Goal: Information Seeking & Learning: Learn about a topic

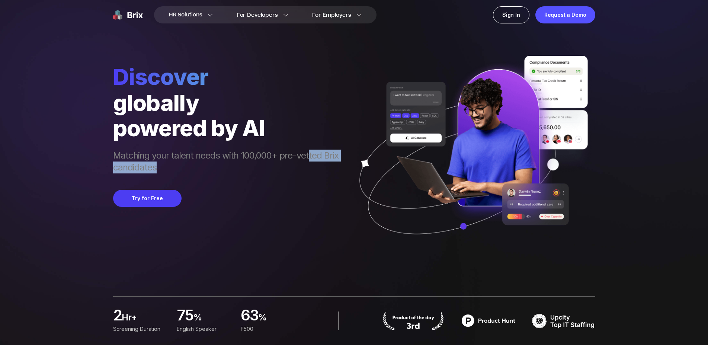
drag, startPoint x: 306, startPoint y: 146, endPoint x: 304, endPoint y: 167, distance: 20.9
click at [304, 167] on div "Matching your talent needs with 100,000+ pre-vetted Brix candidates" at bounding box center [229, 158] width 233 height 34
click at [304, 167] on span "Matching your talent needs with 100,000+ pre-vetted Brix candidates" at bounding box center [229, 162] width 233 height 25
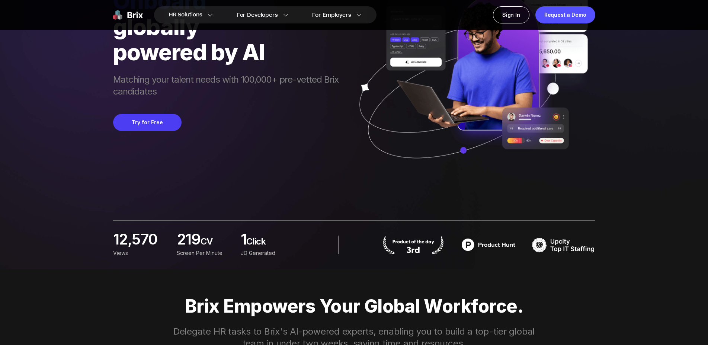
scroll to position [114, 0]
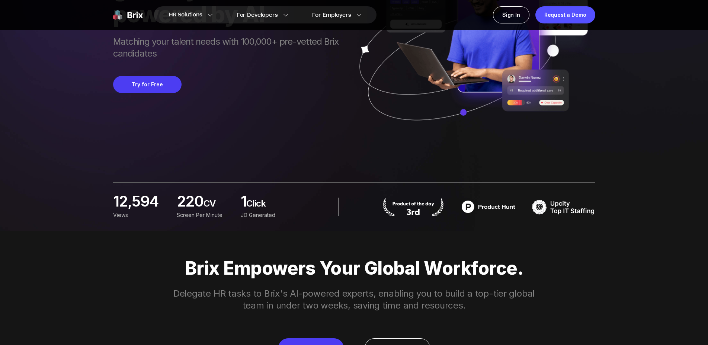
click at [416, 208] on img at bounding box center [413, 207] width 63 height 19
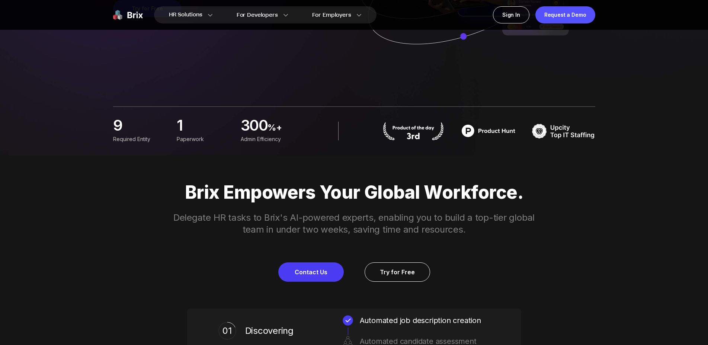
scroll to position [266, 0]
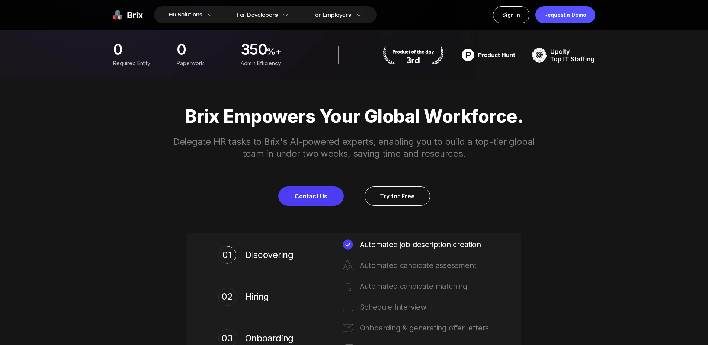
click at [347, 171] on div "Brix Empowers Your Global Workforce. Delegate HR tasks to Brix's AI-powered exp…" at bounding box center [354, 156] width 536 height 100
click at [355, 170] on div "Brix Empowers Your Global Workforce. Delegate HR tasks to Brix's AI-powered exp…" at bounding box center [354, 156] width 536 height 100
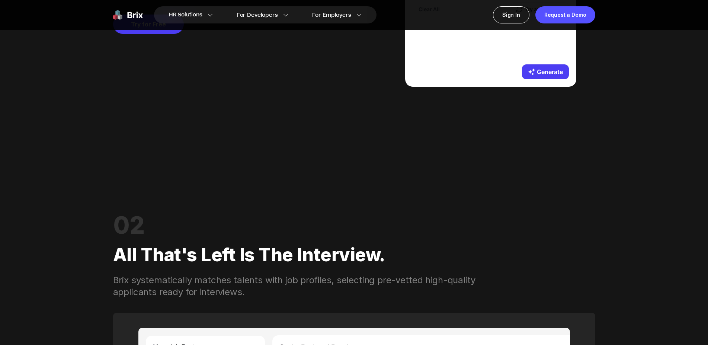
scroll to position [911, 0]
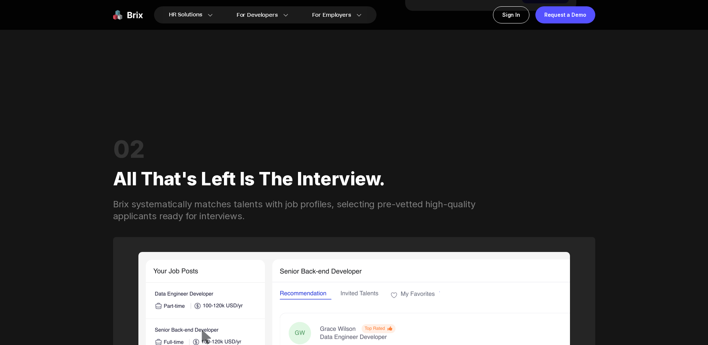
click at [334, 205] on div "Brix systematically matches talents with job profiles, selecting pre-vetted hig…" at bounding box center [303, 210] width 381 height 24
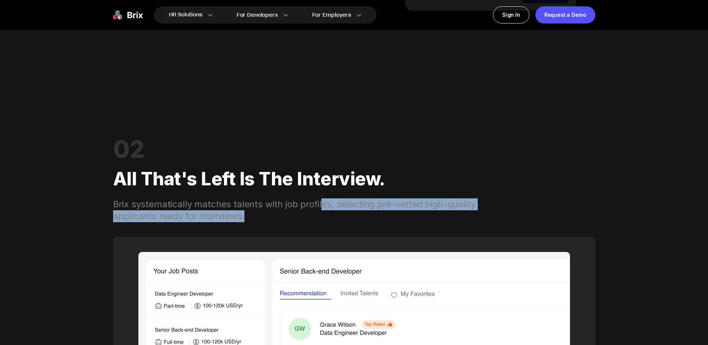
drag, startPoint x: 320, startPoint y: 204, endPoint x: 323, endPoint y: 220, distance: 16.0
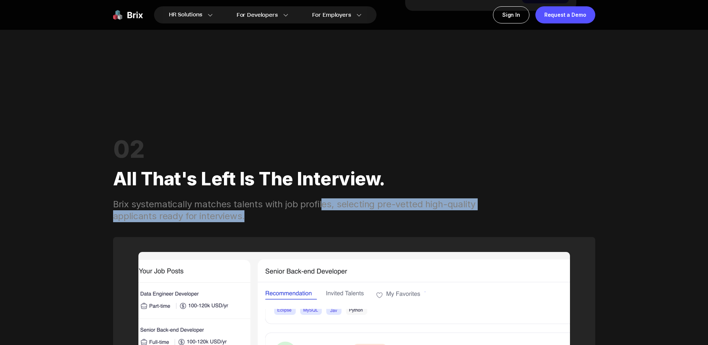
click at [323, 220] on div "Brix systematically matches talents with job profiles, selecting pre-vetted hig…" at bounding box center [303, 210] width 381 height 24
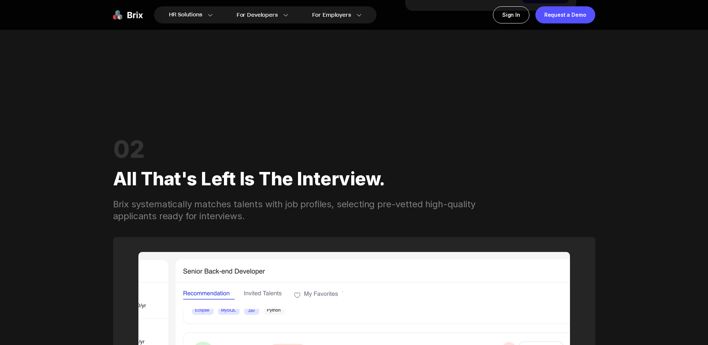
click at [323, 220] on div "Brix systematically matches talents with job profiles, selecting pre-vetted hig…" at bounding box center [303, 210] width 381 height 24
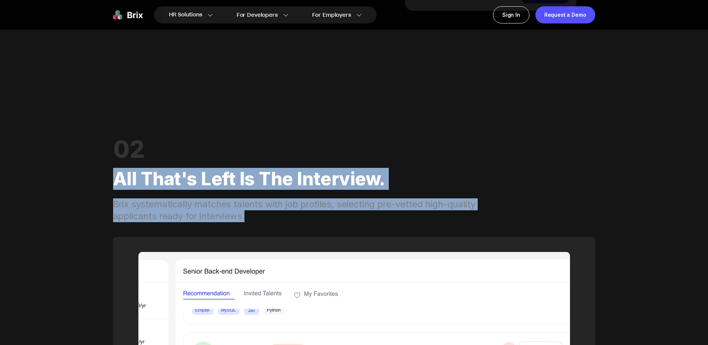
drag, startPoint x: 332, startPoint y: 218, endPoint x: 301, endPoint y: 139, distance: 84.9
click at [301, 139] on div "02 All that's left is the interview. Brix systematically matches talents with j…" at bounding box center [354, 180] width 482 height 83
click at [301, 139] on div "02" at bounding box center [354, 149] width 482 height 21
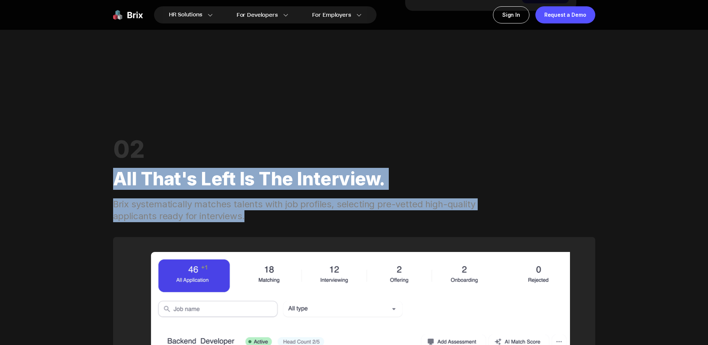
drag, startPoint x: 323, startPoint y: 140, endPoint x: 336, endPoint y: 219, distance: 80.6
click at [336, 219] on div "02 All that's left is the interview. Brix systematically matches talents with j…" at bounding box center [354, 180] width 482 height 83
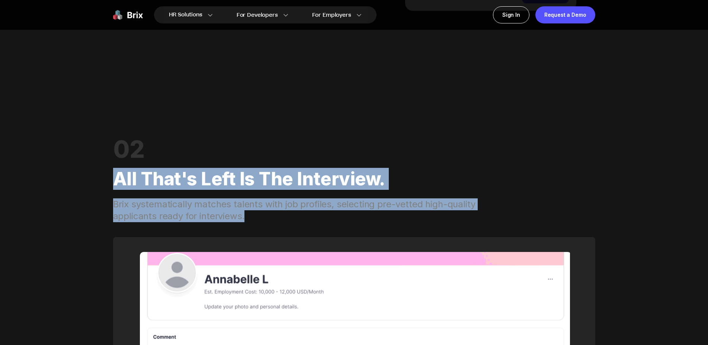
click at [336, 219] on div "Brix systematically matches talents with job profiles, selecting pre-vetted hig…" at bounding box center [303, 210] width 381 height 24
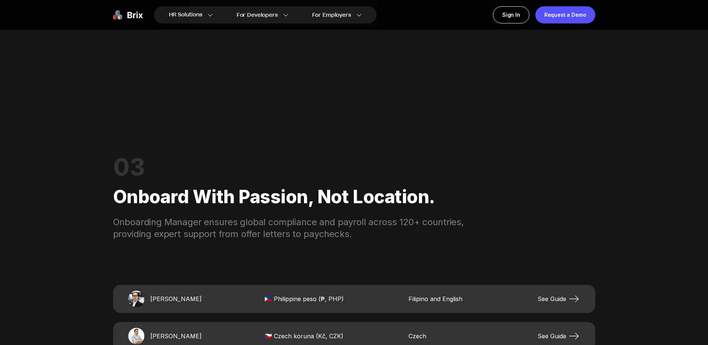
scroll to position [1443, 0]
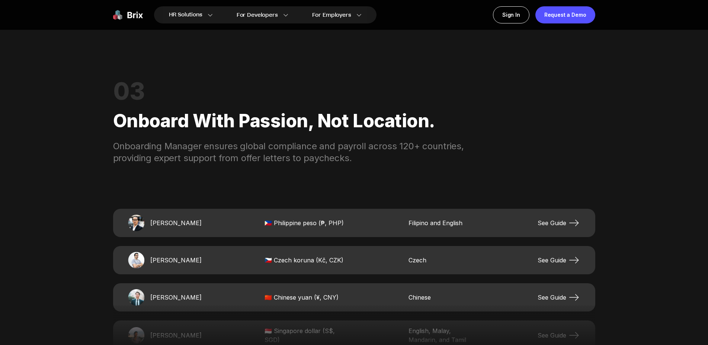
click at [354, 189] on div "03 Onboard with passion, not location. Onboarding Manager ensures global compli…" at bounding box center [354, 290] width 482 height 472
click at [355, 188] on div "03 Onboard with passion, not location. Onboarding Manager ensures global compli…" at bounding box center [354, 290] width 482 height 472
click at [341, 184] on div "03 Onboard with passion, not location. Onboarding Manager ensures global compli…" at bounding box center [354, 290] width 482 height 472
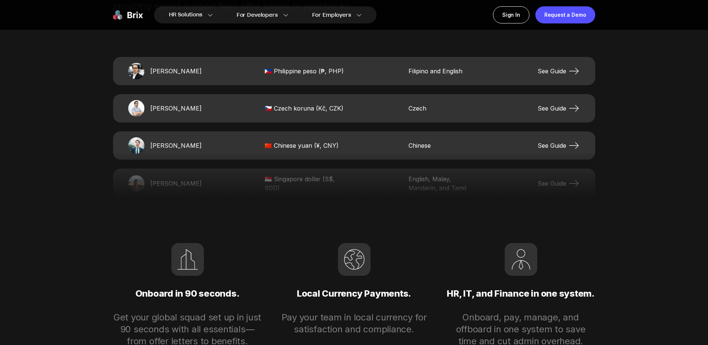
scroll to position [1632, 0]
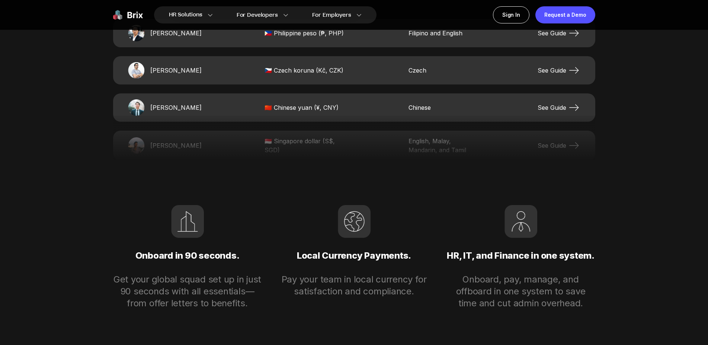
click at [344, 195] on div "03 Onboard with passion, not location. Onboarding Manager ensures global compli…" at bounding box center [354, 100] width 482 height 472
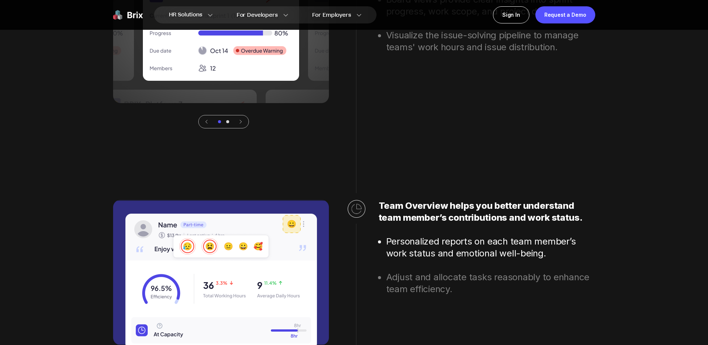
scroll to position [2316, 0]
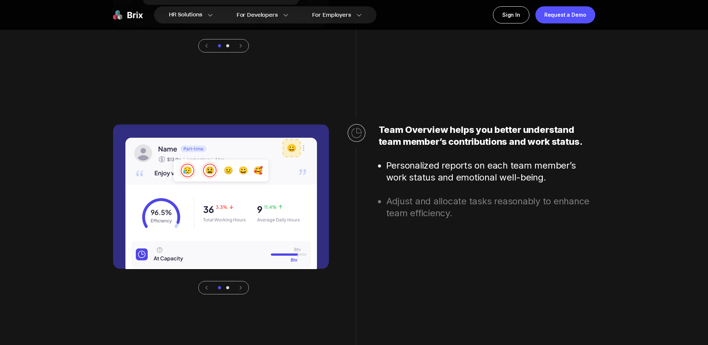
click at [345, 162] on div "Team Overview helps you better understand team member’s contributions and work …" at bounding box center [464, 209] width 261 height 170
click at [344, 166] on div "Team Overview helps you better understand team member’s contributions and work …" at bounding box center [464, 209] width 261 height 170
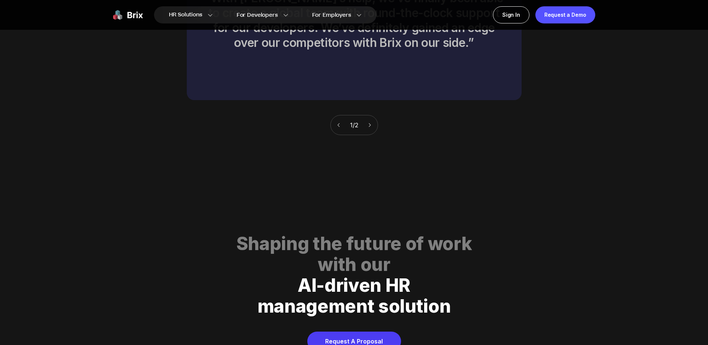
scroll to position [3645, 0]
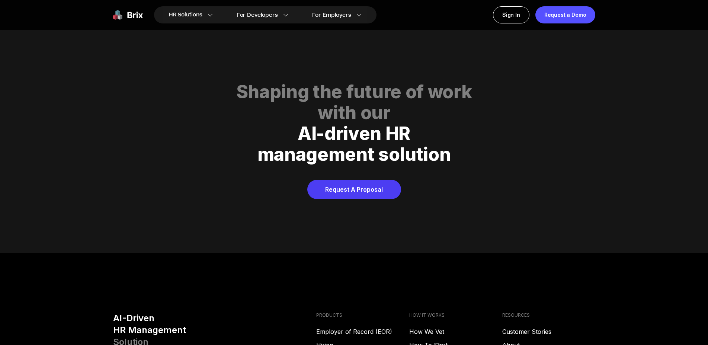
click at [350, 160] on div "Shaping the future of work with our AI-driven HR management solution" at bounding box center [354, 131] width 482 height 98
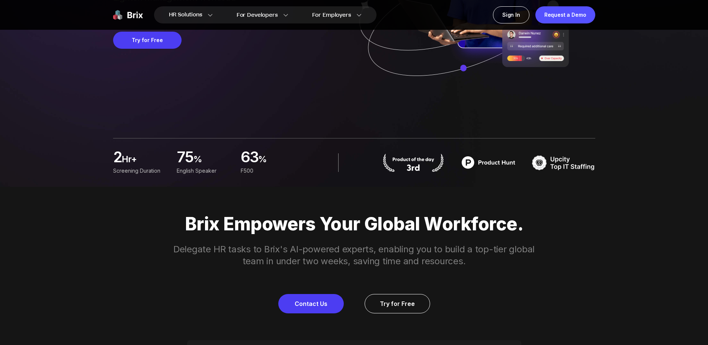
scroll to position [0, 0]
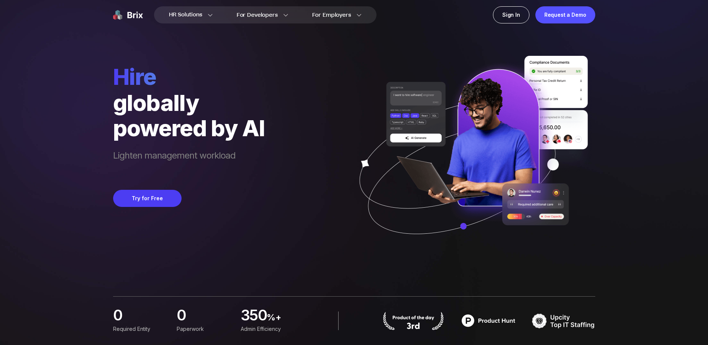
click at [345, 77] on div "hire globally powered by AI Lighten management workload Try for Free" at bounding box center [354, 128] width 482 height 256
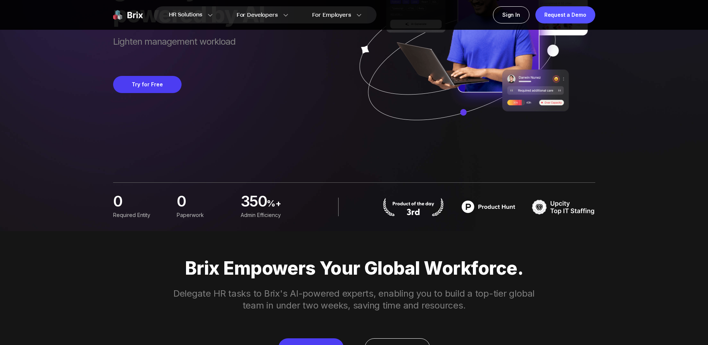
scroll to position [152, 0]
